Goal: Complete application form

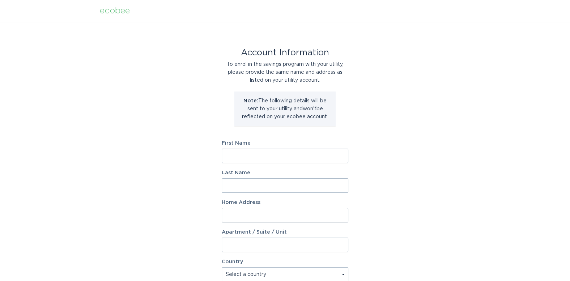
click at [283, 154] on input "First Name" at bounding box center [285, 156] width 127 height 14
type input "[PERSON_NAME]"
type input "[STREET_ADDRESS]"
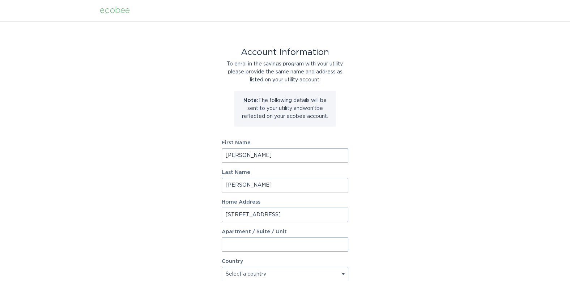
select select "US"
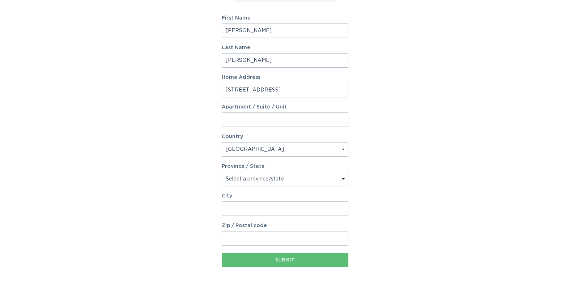
scroll to position [159, 0]
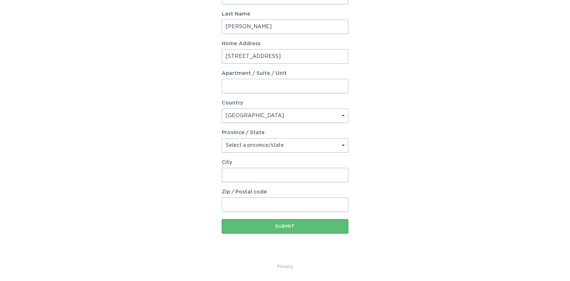
click at [267, 143] on select "Select a province/state [US_STATE] [US_STATE] [US_STATE] [US_STATE] [US_STATE] …" at bounding box center [285, 145] width 127 height 14
select select "MI"
click at [222, 138] on select "Select a province/state [US_STATE] [US_STATE] [US_STATE] [US_STATE] [US_STATE] …" at bounding box center [285, 145] width 127 height 14
click at [246, 176] on input "City" at bounding box center [285, 175] width 127 height 14
drag, startPoint x: 247, startPoint y: 175, endPoint x: 205, endPoint y: 169, distance: 42.8
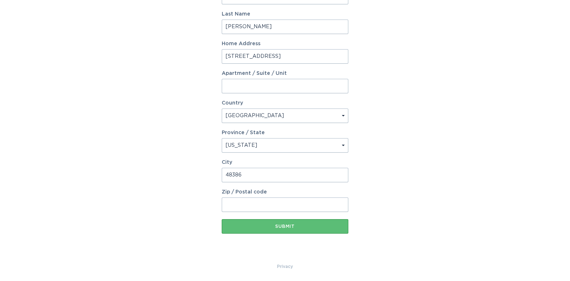
click at [205, 169] on div "Account Information To enrol in the savings program with your utility, please p…" at bounding box center [285, 62] width 570 height 399
type input "[GEOGRAPHIC_DATA], [GEOGRAPHIC_DATA]"
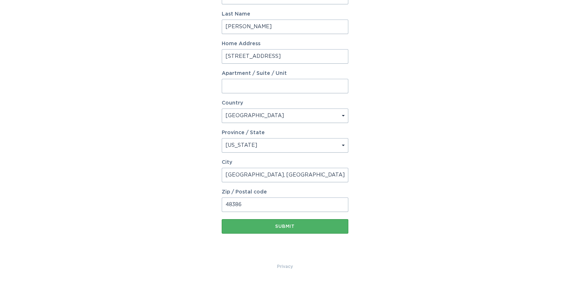
type input "48386"
click at [283, 227] on div "Submit" at bounding box center [284, 226] width 119 height 4
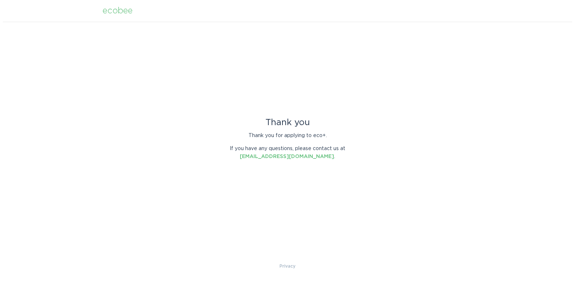
scroll to position [0, 0]
